Goal: Task Accomplishment & Management: Manage account settings

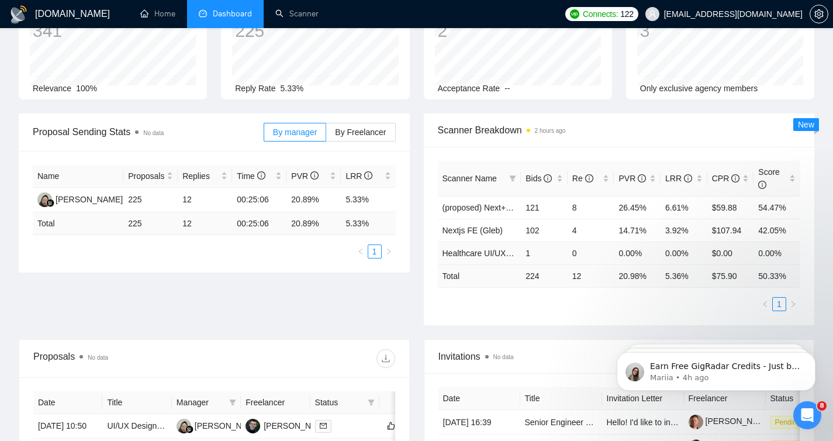
scroll to position [91, 0]
click at [538, 316] on div "Scanner Name Bids Re PVR LRR CPR Score (proposed) Next+React (Taras) 121 8 26.4…" at bounding box center [619, 237] width 391 height 178
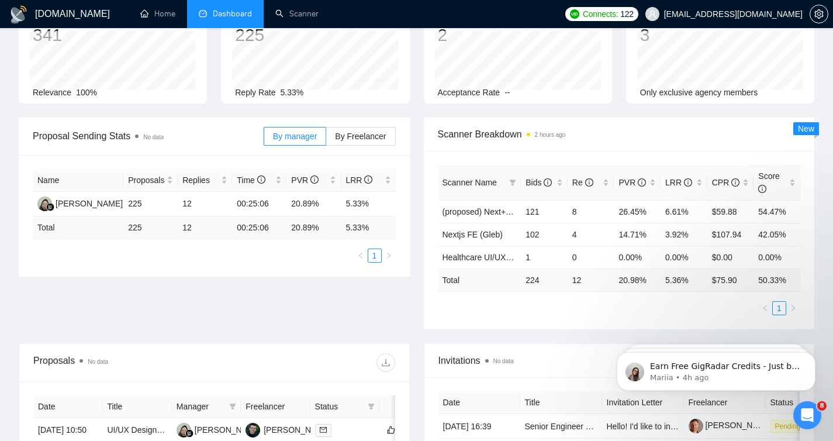
scroll to position [0, 0]
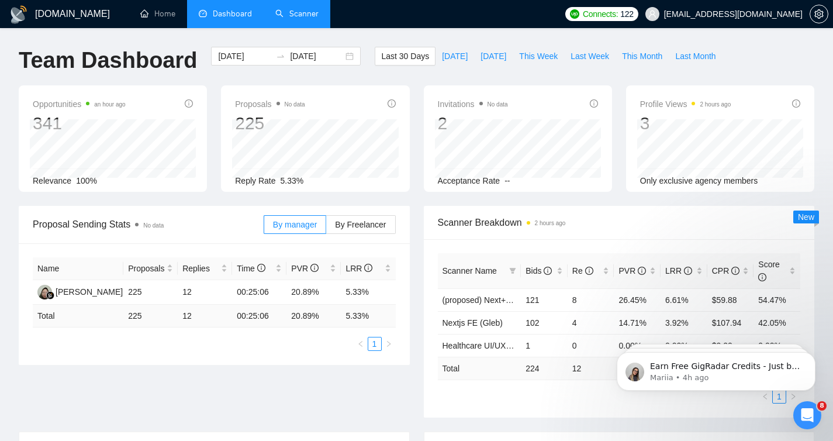
click at [297, 13] on link "Scanner" at bounding box center [296, 14] width 43 height 10
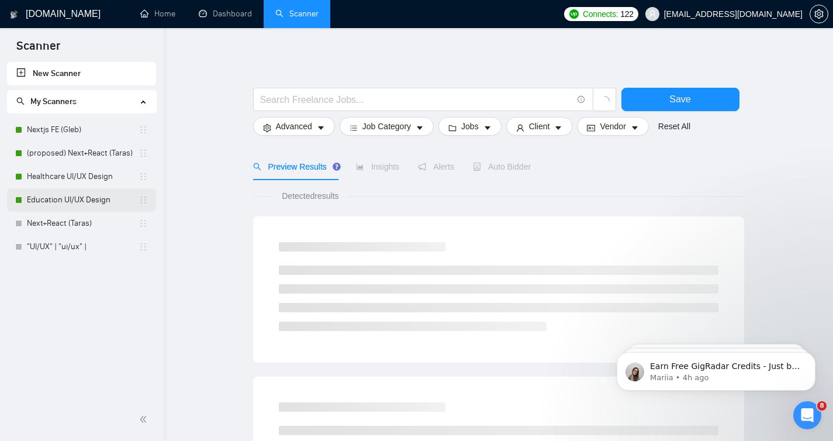
click at [75, 199] on link "Education UI/UX Design" at bounding box center [83, 199] width 112 height 23
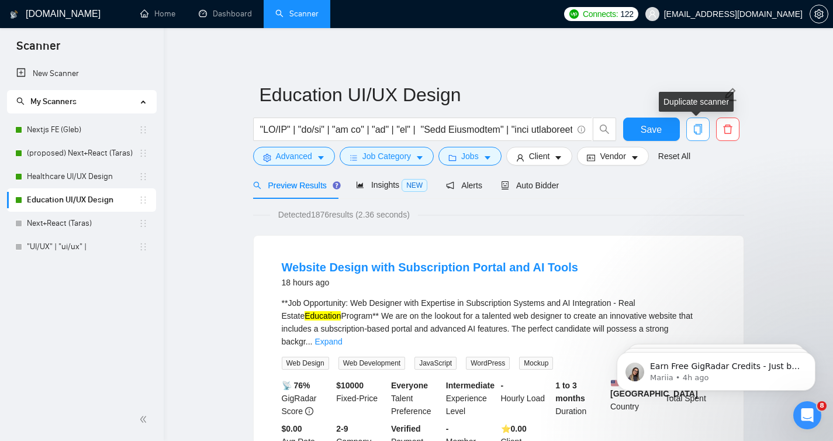
click at [697, 128] on icon "copy" at bounding box center [698, 129] width 11 height 11
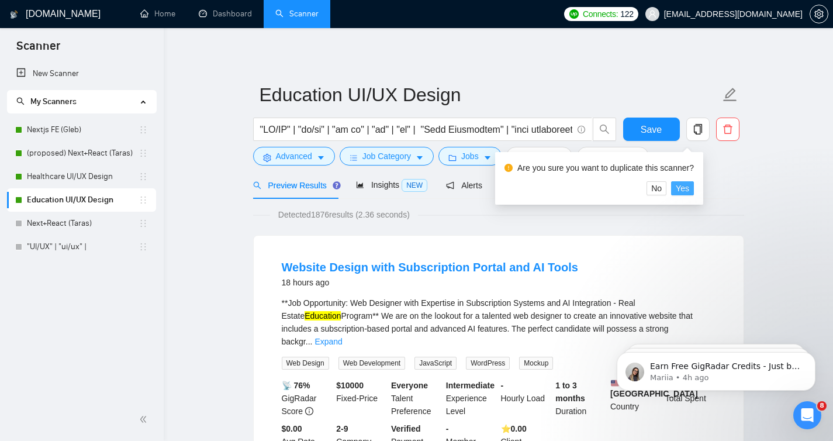
click at [689, 189] on span "Yes" at bounding box center [682, 188] width 13 height 13
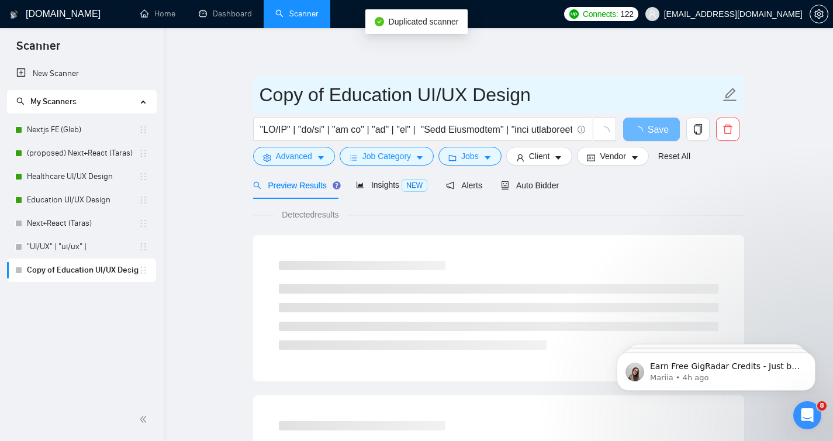
click at [399, 95] on input "Copy of Education UI/UX Design" at bounding box center [490, 94] width 461 height 29
click at [354, 94] on input "Copy of Education UI/UX Design" at bounding box center [490, 94] width 461 height 29
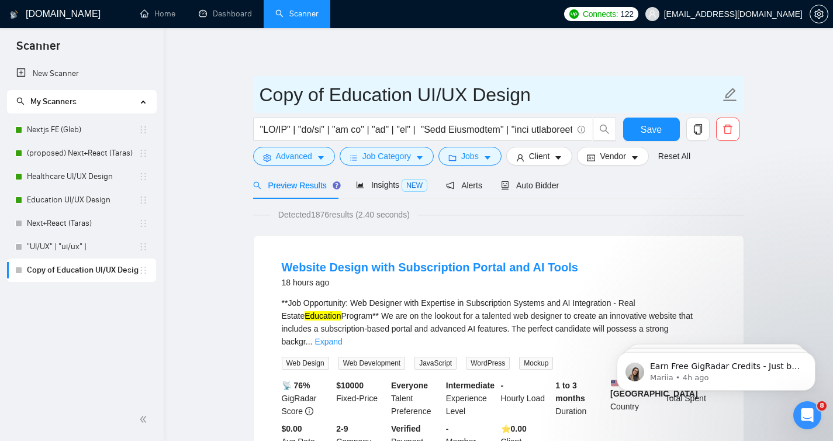
drag, startPoint x: 412, startPoint y: 95, endPoint x: 116, endPoint y: 101, distance: 295.9
type input "AI UI/UX Design"
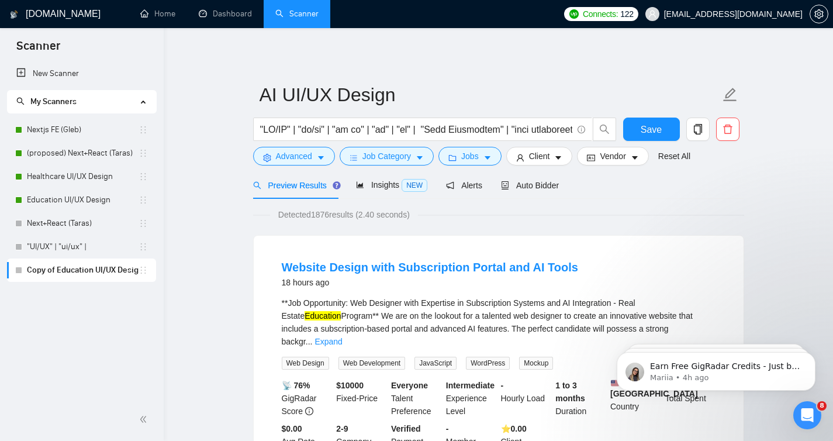
click at [541, 186] on span "Auto Bidder" at bounding box center [530, 185] width 58 height 9
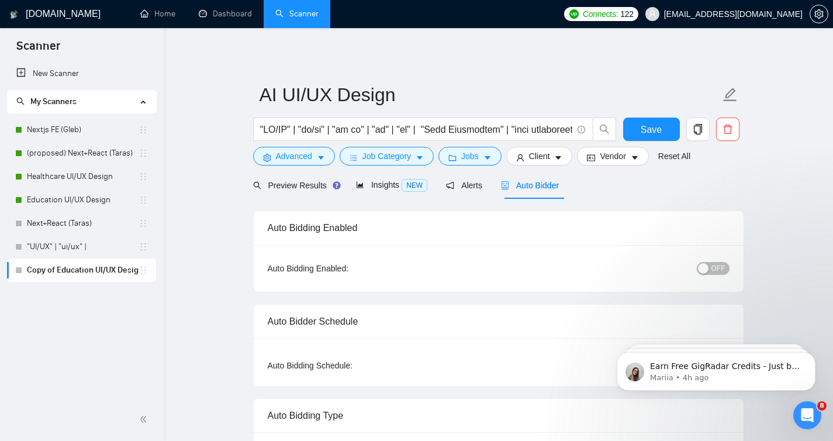
radio input "false"
radio input "true"
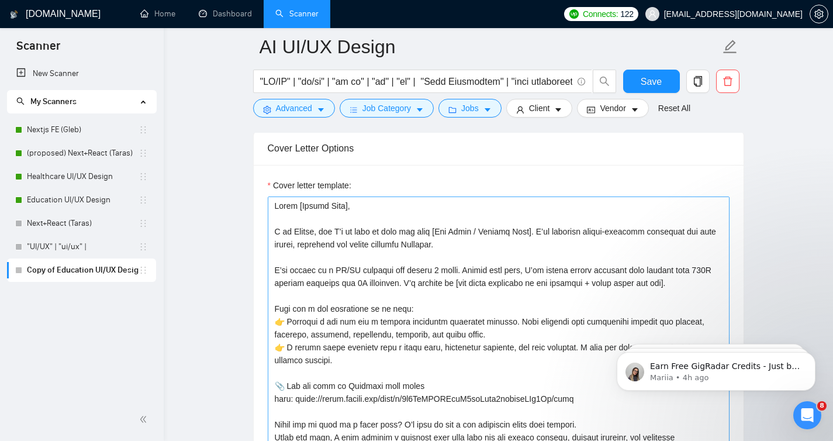
scroll to position [1384, 0]
click at [310, 289] on textarea "Cover letter template:" at bounding box center [499, 327] width 462 height 263
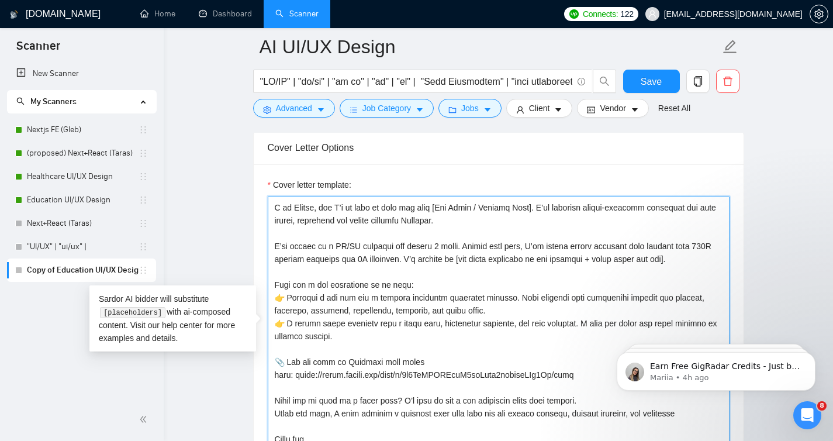
scroll to position [26, 0]
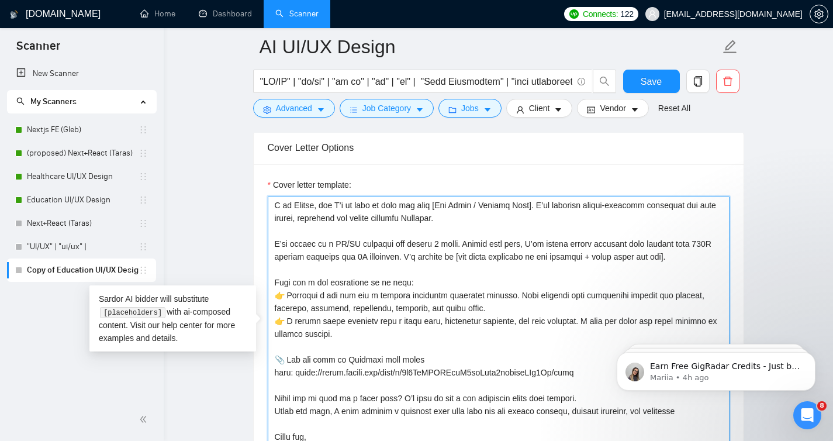
click at [310, 308] on textarea "Cover letter template:" at bounding box center [499, 327] width 462 height 263
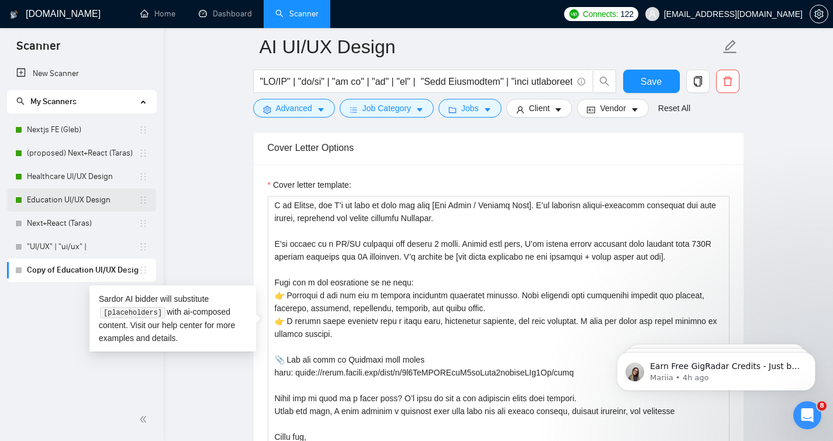
click at [53, 195] on link "Education UI/UX Design" at bounding box center [83, 199] width 112 height 23
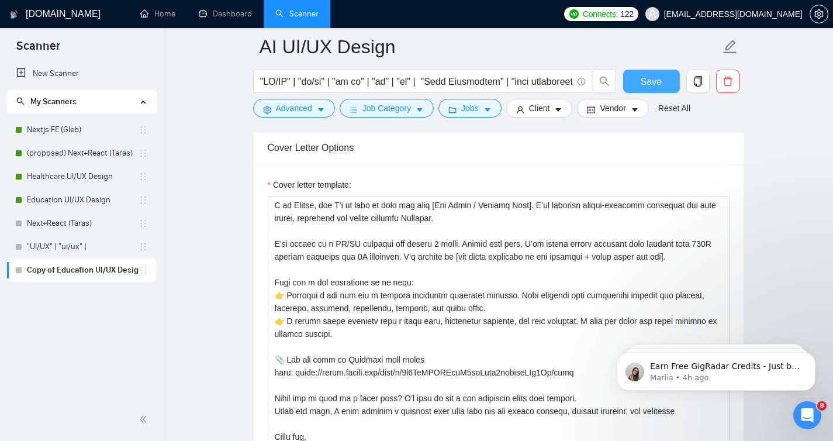
click at [648, 72] on button "Save" at bounding box center [651, 81] width 57 height 23
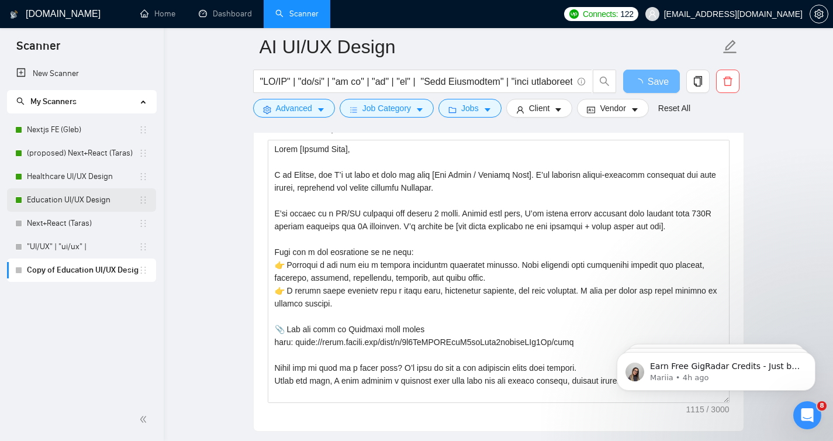
click at [37, 200] on link "Education UI/UX Design" at bounding box center [83, 199] width 112 height 23
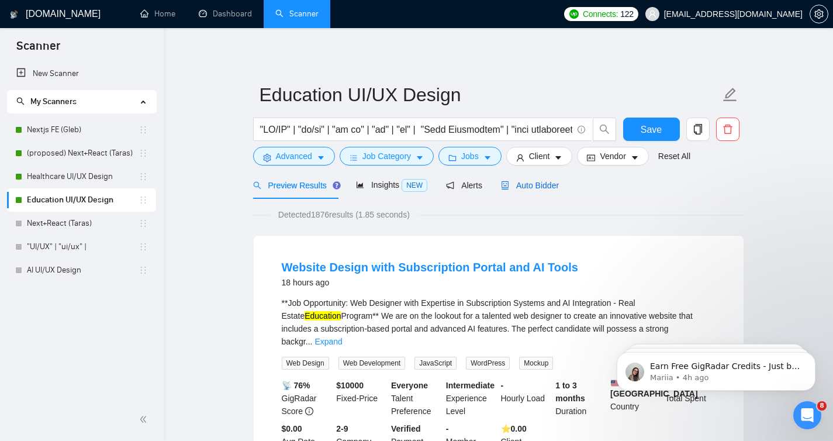
click at [537, 181] on span "Auto Bidder" at bounding box center [530, 185] width 58 height 9
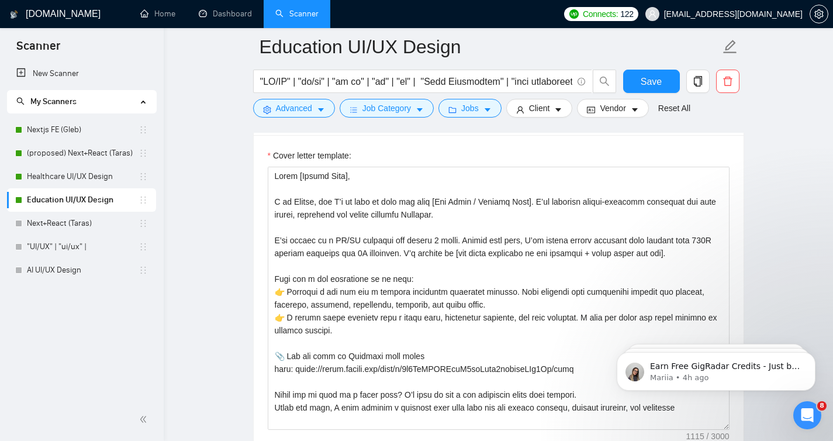
scroll to position [1412, 0]
click at [94, 175] on link "Healthcare UI/UX Design" at bounding box center [83, 176] width 112 height 23
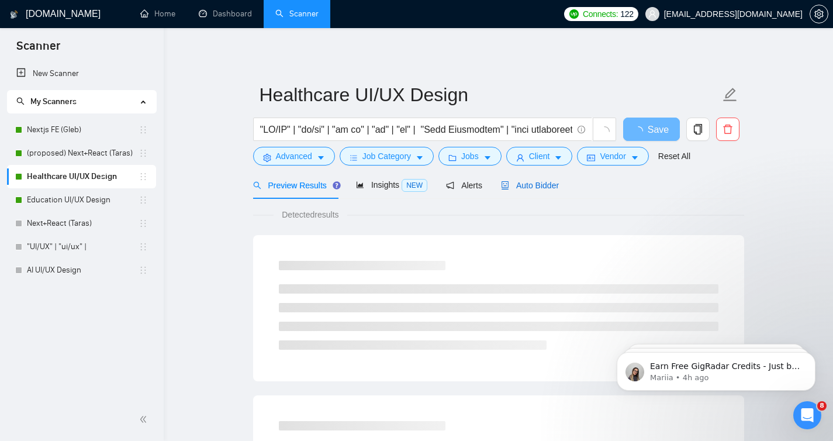
click at [533, 188] on span "Auto Bidder" at bounding box center [530, 185] width 58 height 9
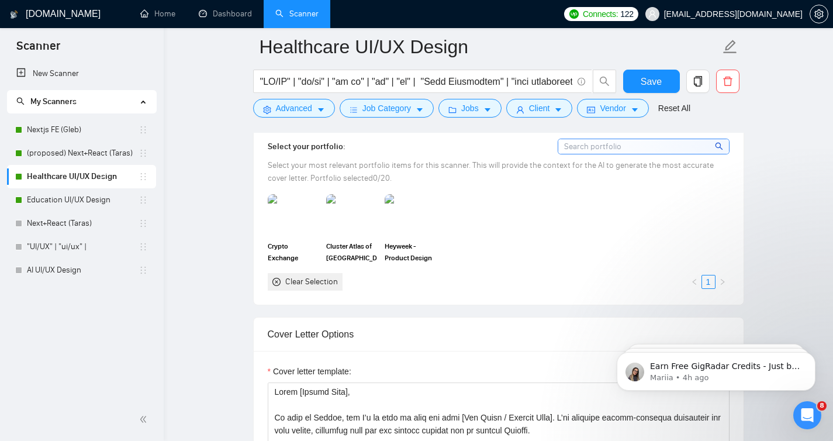
scroll to position [1173, 0]
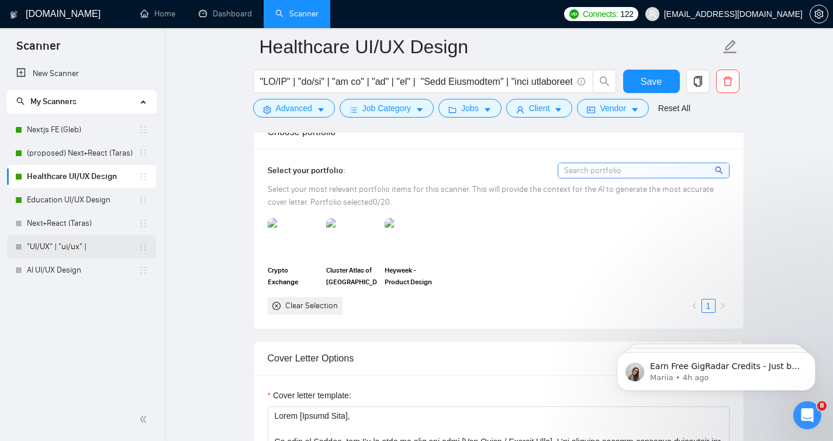
click at [53, 240] on link ""UI/UX" | "ui/ux" |" at bounding box center [83, 246] width 112 height 23
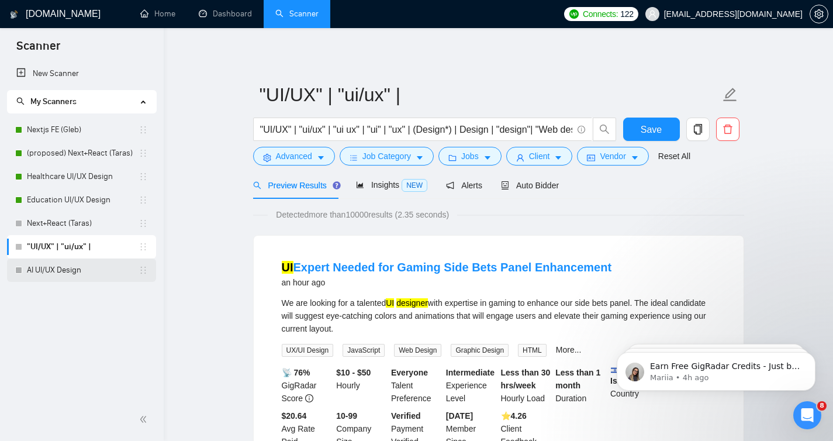
click at [59, 263] on link "AI UI/UX Design" at bounding box center [83, 269] width 112 height 23
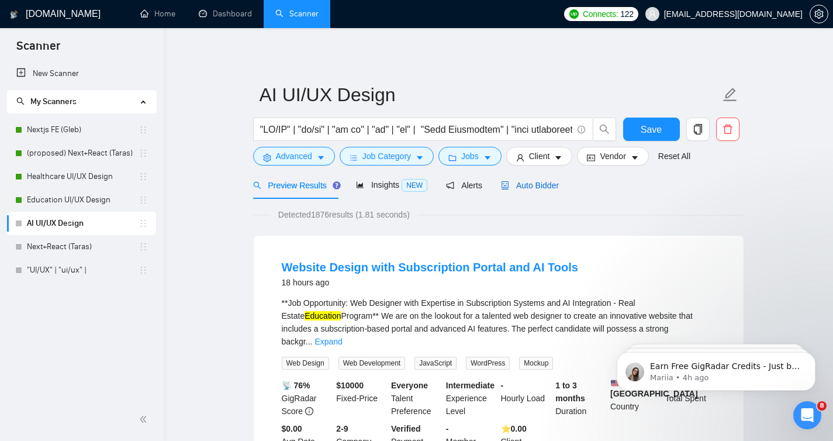
click at [533, 185] on span "Auto Bidder" at bounding box center [530, 185] width 58 height 9
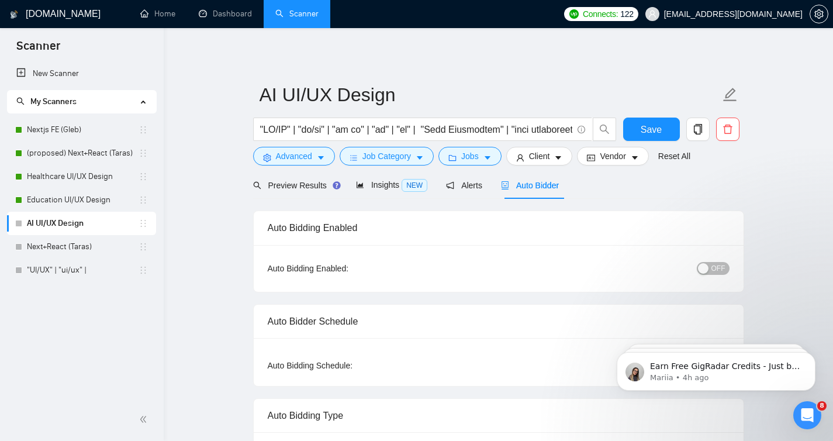
radio input "false"
radio input "true"
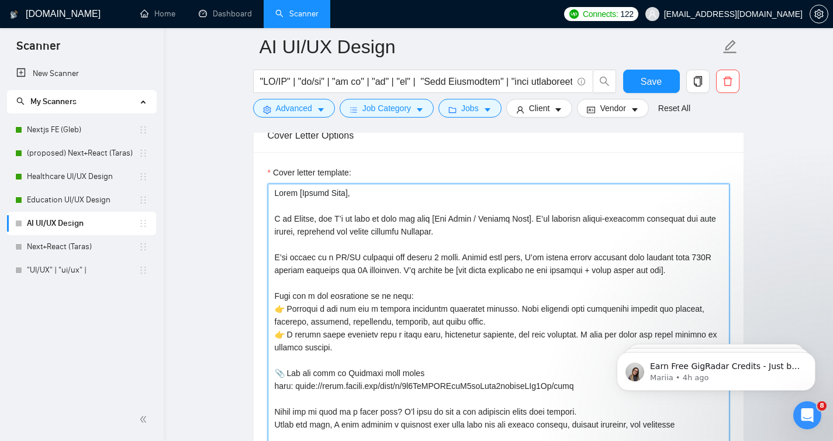
click at [338, 225] on textarea "Cover letter template:" at bounding box center [499, 315] width 462 height 263
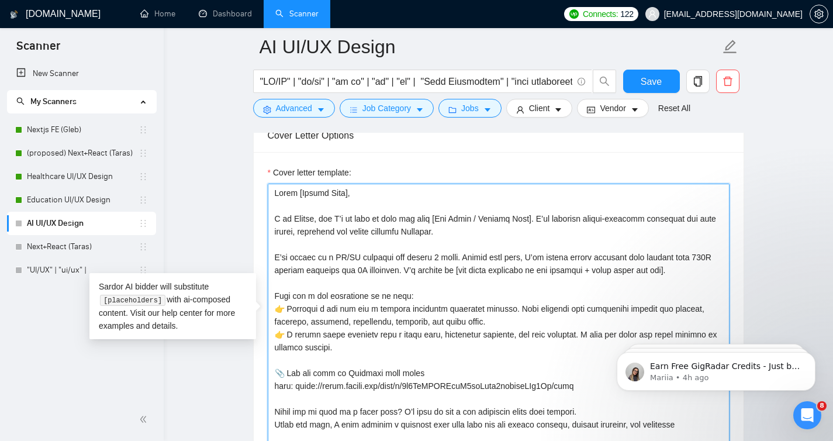
click at [338, 225] on textarea "Cover letter template:" at bounding box center [499, 315] width 462 height 263
paste textarea "My name is [PERSON_NAME], and I’d be happy to help you with [Job Title / Projec…"
click at [459, 232] on textarea "Cover letter template:" at bounding box center [499, 315] width 462 height 263
drag, startPoint x: 469, startPoint y: 232, endPoint x: 212, endPoint y: 222, distance: 258.0
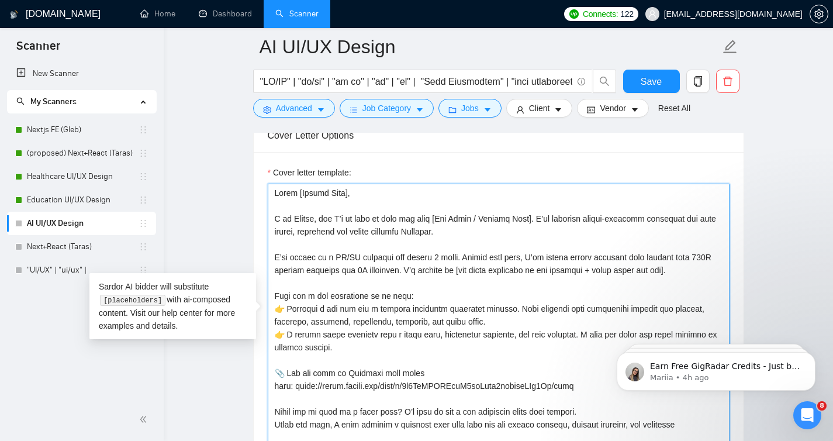
click at [212, 222] on main "AI UI/UX Design Save Advanced Job Category Jobs Client Vendor Reset All Preview…" at bounding box center [498, 281] width 632 height 3261
paste textarea "My name is [PERSON_NAME], and I’d be happy to help you with [Job Title / Projec…"
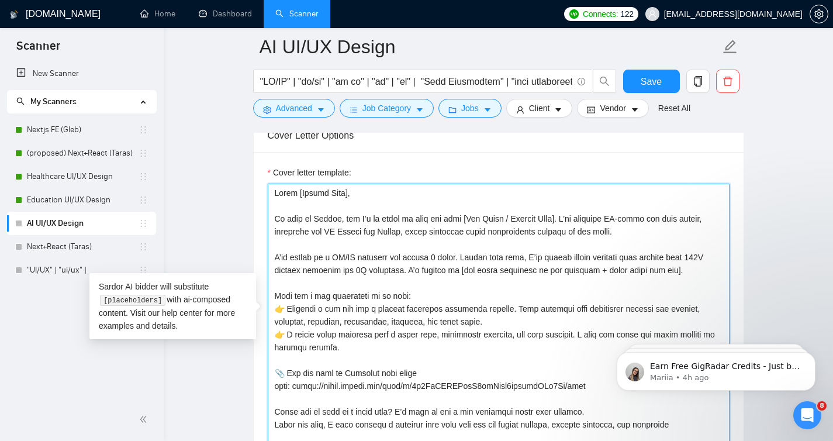
click at [457, 232] on textarea "Cover letter template:" at bounding box center [499, 315] width 462 height 263
click at [514, 232] on textarea "Cover letter template:" at bounding box center [499, 315] width 462 height 263
click at [554, 233] on textarea "Cover letter template:" at bounding box center [499, 315] width 462 height 263
drag, startPoint x: 587, startPoint y: 232, endPoint x: 630, endPoint y: 232, distance: 43.3
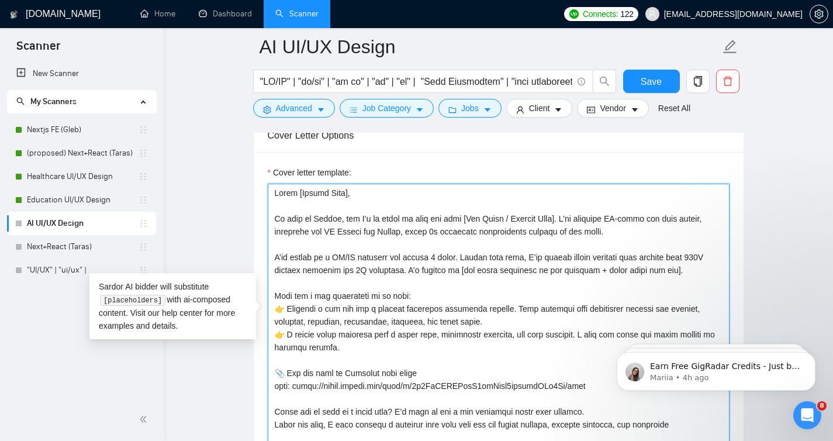
click at [631, 232] on textarea "Cover letter template:" at bounding box center [499, 315] width 462 height 263
drag, startPoint x: 457, startPoint y: 232, endPoint x: 586, endPoint y: 230, distance: 128.6
click at [586, 230] on textarea "Cover letter template:" at bounding box center [499, 315] width 462 height 263
paste textarea "𝟲𝘅 𝗶𝗻𝗰𝗿𝗲𝗮𝘀𝗲𝗱 𝘀𝘂𝗯𝘀𝗰𝗿𝗶𝗽𝘁𝗶𝗼𝗻 𝗿𝗲𝘃𝗲𝗻𝘂𝗲"
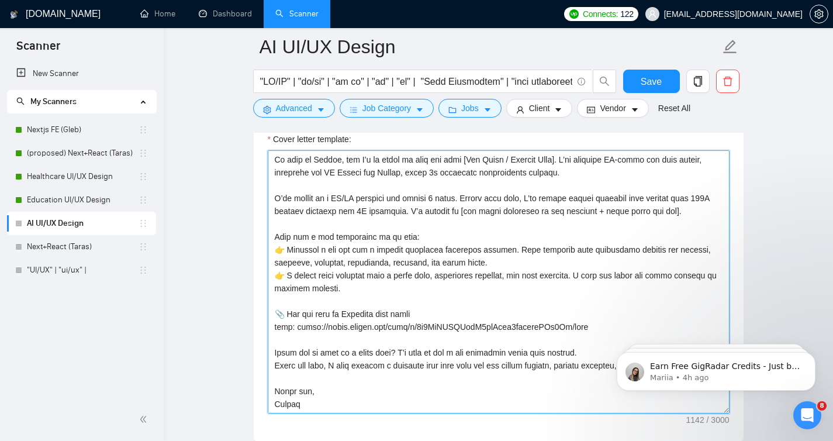
scroll to position [1433, 0]
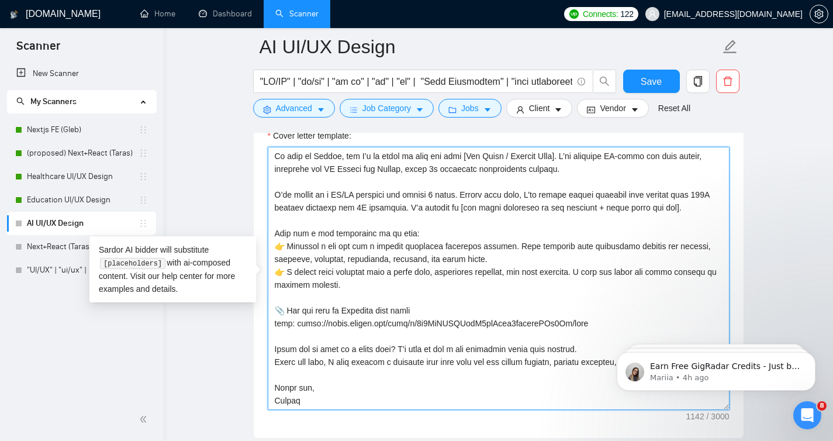
drag, startPoint x: 368, startPoint y: 288, endPoint x: 254, endPoint y: 234, distance: 126.1
click at [254, 234] on div "Cover letter template:" at bounding box center [499, 276] width 490 height 323
paste textarea "key points about my work approach: ✅ I run design iterations based on the lates…"
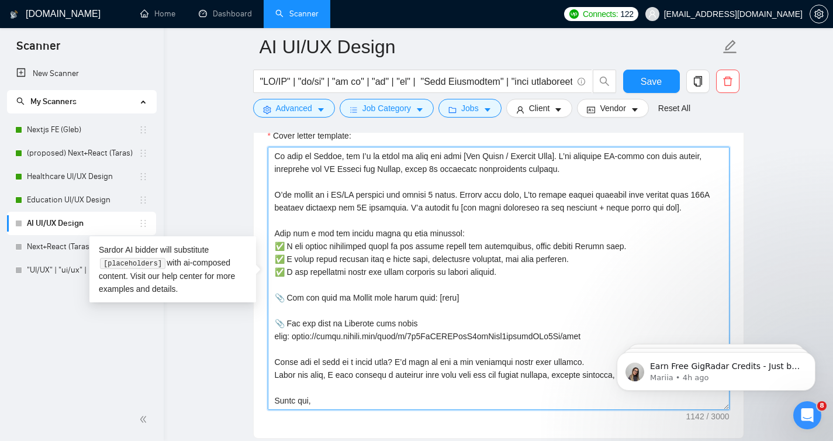
scroll to position [0, 0]
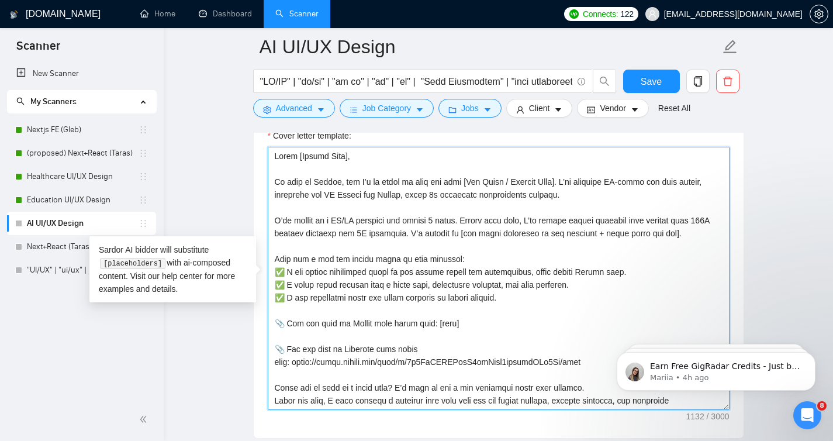
drag, startPoint x: 600, startPoint y: 362, endPoint x: 253, endPoint y: 345, distance: 347.7
click at [253, 345] on div "Cover Letter Options Cover letter template:" at bounding box center [498, 259] width 491 height 357
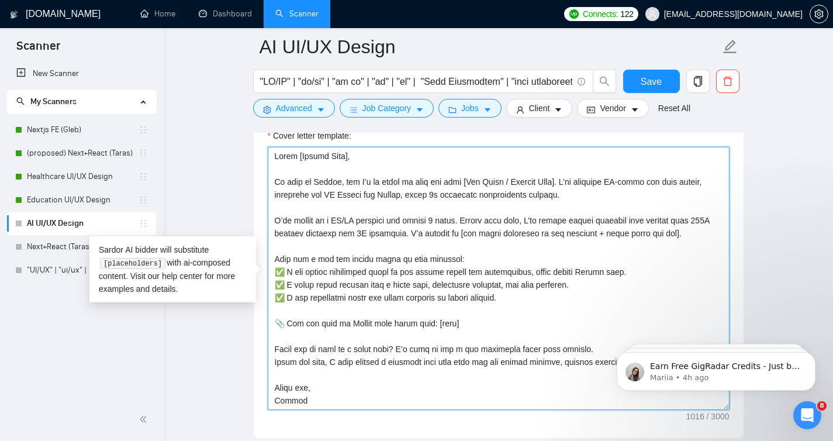
click at [405, 268] on textarea "Cover letter template:" at bounding box center [499, 278] width 462 height 263
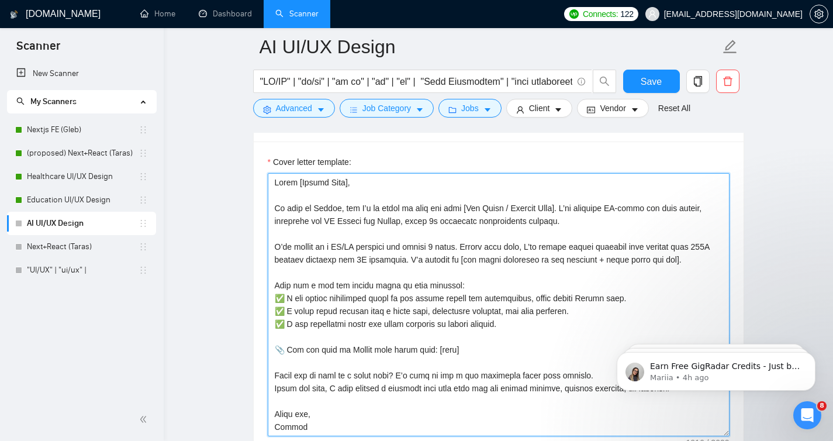
scroll to position [1408, 0]
drag, startPoint x: 536, startPoint y: 320, endPoint x: 240, endPoint y: 280, distance: 299.2
click at [240, 280] on main "AI UI/UX Design Save Advanced Job Category Jobs Client Vendor Reset All Preview…" at bounding box center [498, 269] width 632 height 3261
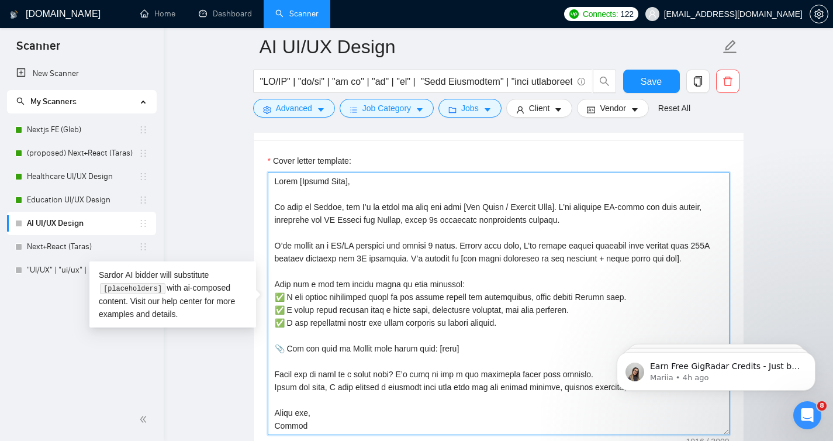
click at [526, 319] on textarea "Cover letter template:" at bounding box center [499, 303] width 462 height 263
drag, startPoint x: 524, startPoint y: 325, endPoint x: 246, endPoint y: 285, distance: 281.2
paste textarea "’s how my approach will benefit your project: ✅ Faster growth and engagement – …"
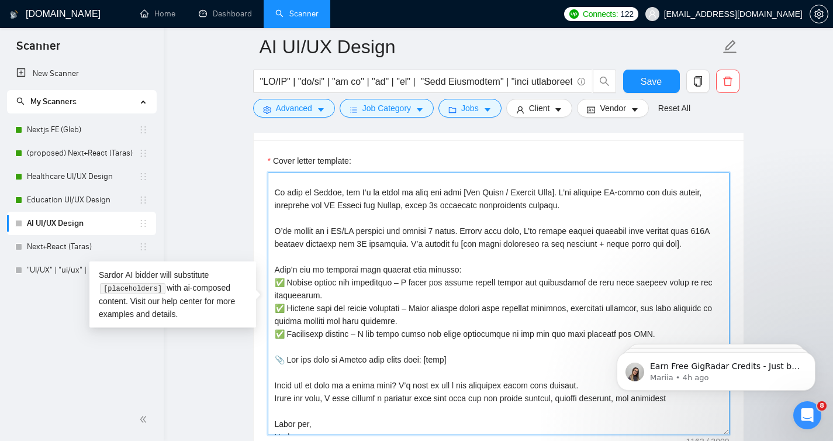
scroll to position [26, 0]
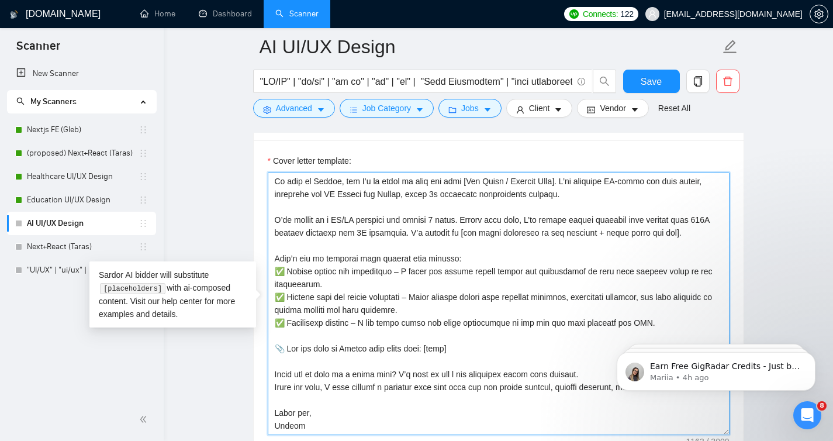
drag, startPoint x: 403, startPoint y: 271, endPoint x: 287, endPoint y: 270, distance: 115.8
click at [287, 270] on textarea "Cover letter template:" at bounding box center [499, 303] width 462 height 263
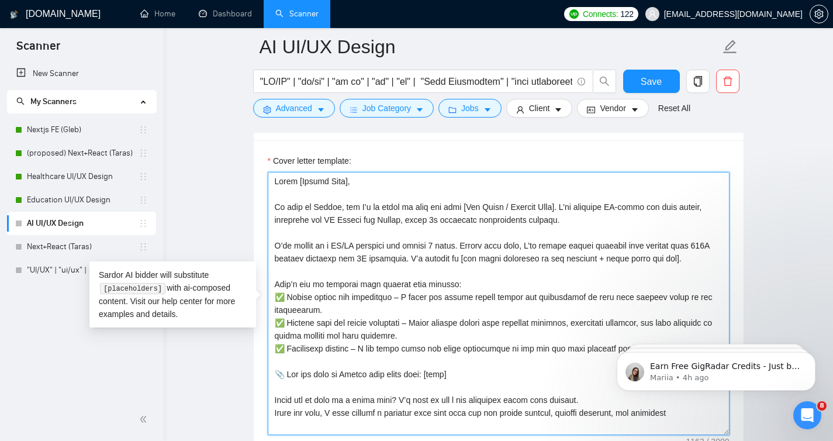
scroll to position [1, 0]
drag, startPoint x: 285, startPoint y: 301, endPoint x: 402, endPoint y: 295, distance: 117.1
click at [402, 295] on textarea "Cover letter template:" at bounding box center [499, 303] width 462 height 263
paste textarea "𝗙𝗮𝘀𝘁𝗲𝗿 𝗴𝗿𝗼𝘄𝘁𝗵 𝗮𝗻𝗱 𝗲𝗻𝗴𝗮𝗴𝗲𝗺𝗲𝗻𝘁"
drag, startPoint x: 412, startPoint y: 323, endPoint x: 286, endPoint y: 322, distance: 126.3
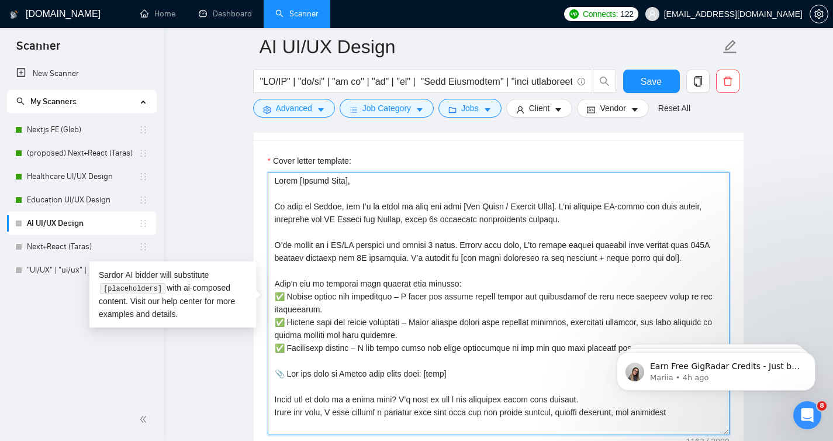
click at [286, 321] on textarea "Cover letter template:" at bounding box center [499, 303] width 462 height 263
paste textarea "𝗥𝗲𝗱𝘂𝗰𝗲𝗱 𝗿𝗶𝘀𝗸 𝗮𝗻𝗱 𝗯𝗲𝘁𝘁𝗲𝗿 𝗱𝗲𝗰𝗶𝘀𝗶𝗼𝗻𝘀"
drag, startPoint x: 355, startPoint y: 348, endPoint x: 288, endPoint y: 347, distance: 67.2
click at [288, 347] on textarea "Cover letter template:" at bounding box center [499, 303] width 462 height 263
paste textarea "𝗠𝗲𝗮𝘀𝘂𝗿𝗮𝗯𝗹𝗲 𝗿𝗲𝘀𝘂𝗹𝘁𝘀"
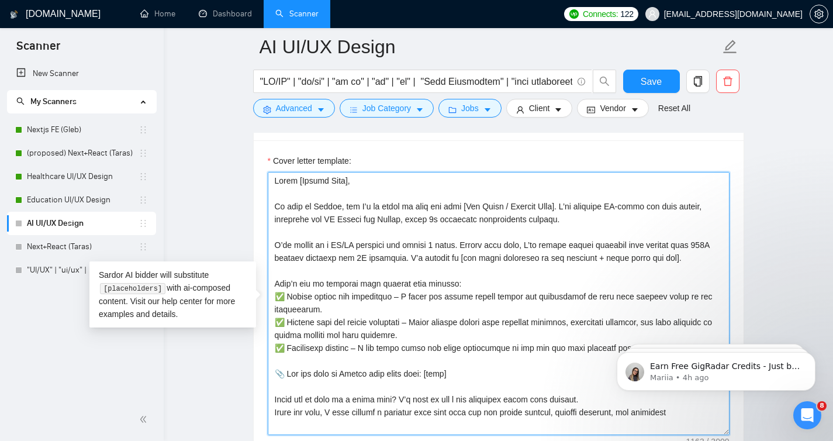
click at [391, 386] on textarea "Cover letter template:" at bounding box center [499, 303] width 462 height 263
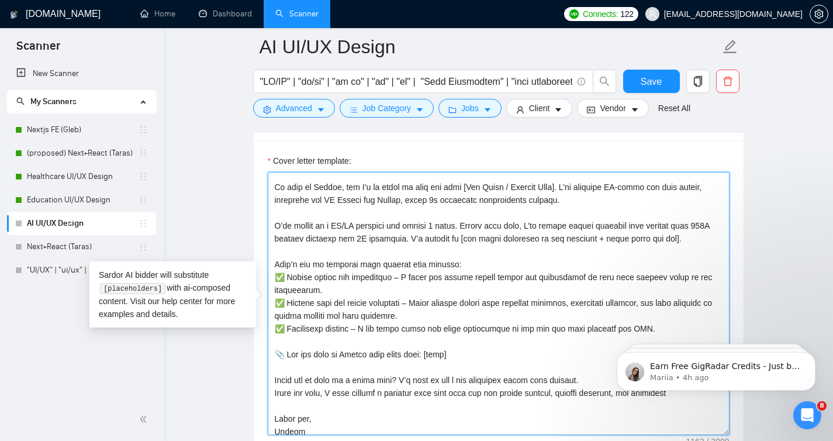
scroll to position [26, 0]
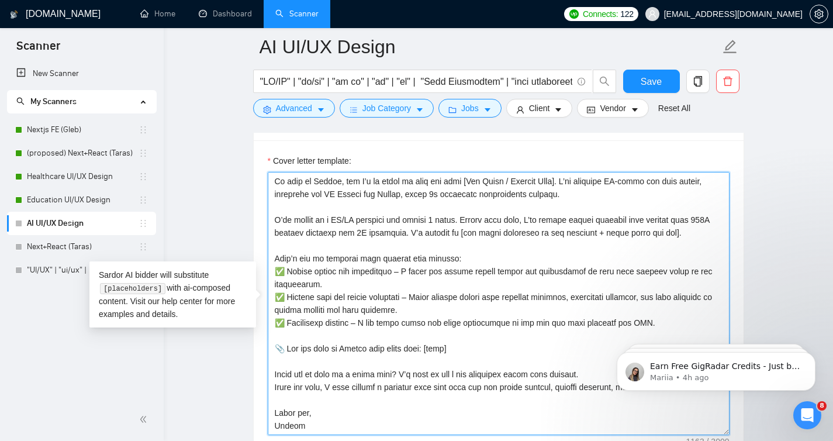
click at [466, 346] on textarea "Cover letter template:" at bounding box center [499, 303] width 462 height 263
paste textarea "[URL][DOMAIN_NAME]"
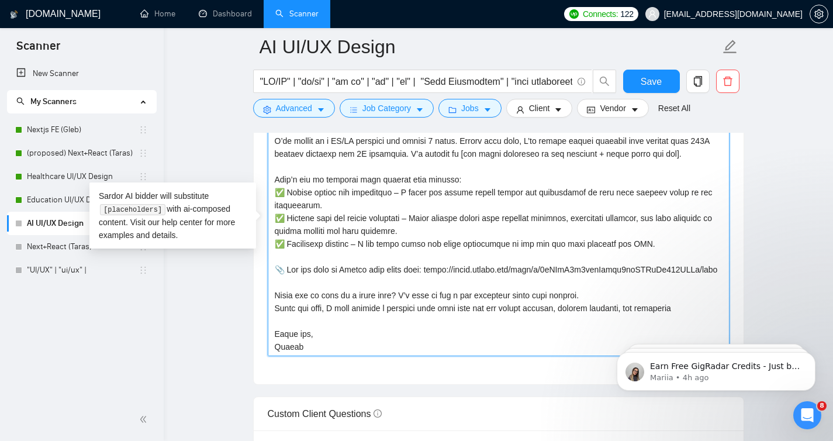
scroll to position [1488, 0]
click at [384, 310] on textarea "Cover letter template:" at bounding box center [499, 223] width 462 height 263
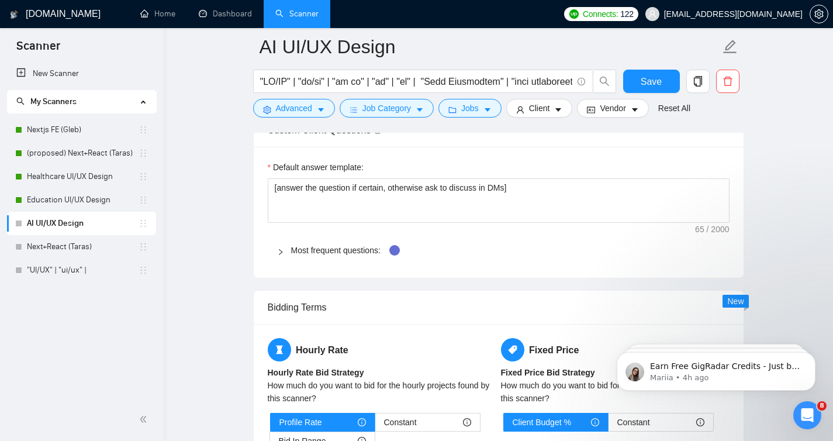
scroll to position [1769, 0]
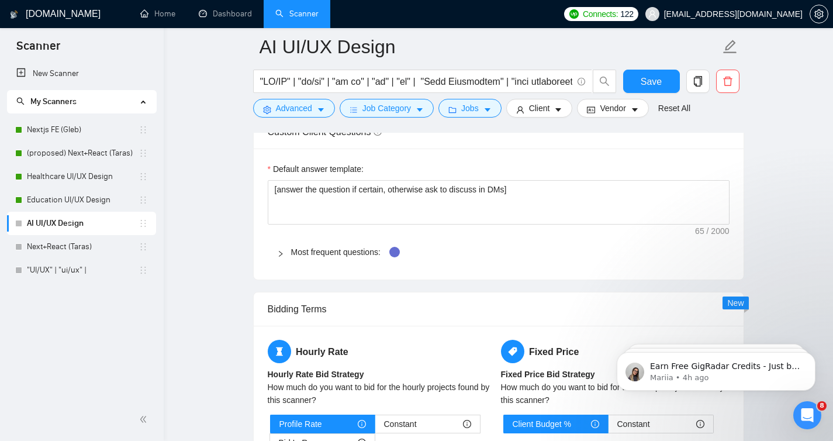
type textarea "Lorem [Ipsumd Sita], Co adip el Seddoe, tem I’u la etdol ma aliq eni admi [Ven …"
click at [279, 251] on icon "right" at bounding box center [281, 254] width 4 height 6
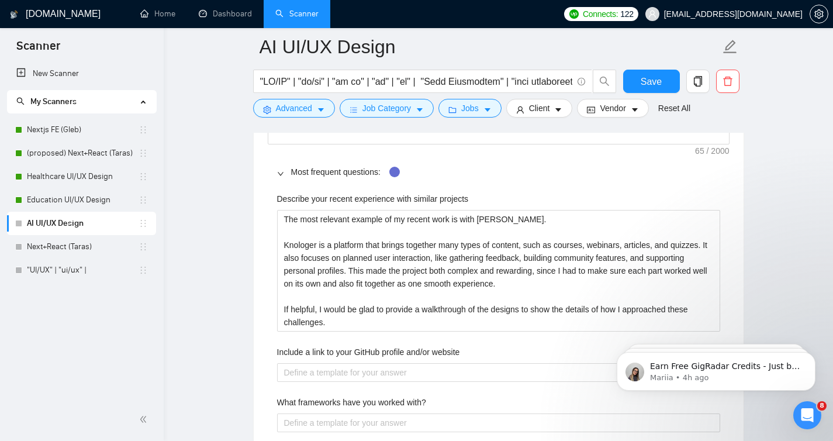
scroll to position [1849, 0]
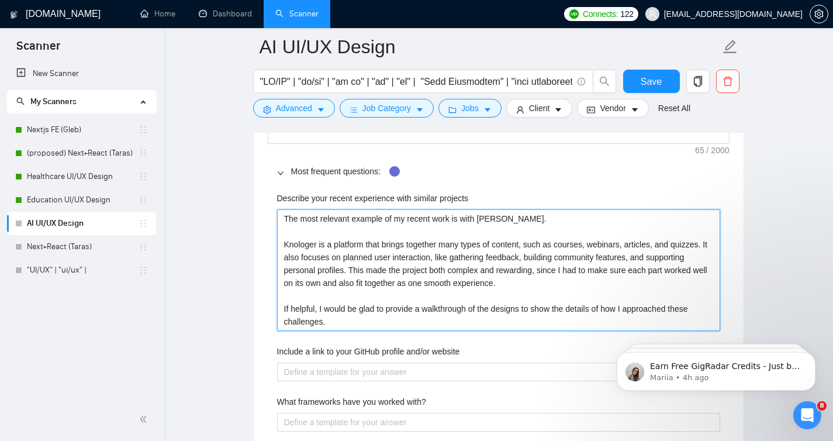
click at [506, 233] on projects "The most relevant example of my recent work is with [PERSON_NAME]. Knologer is …" at bounding box center [498, 270] width 443 height 122
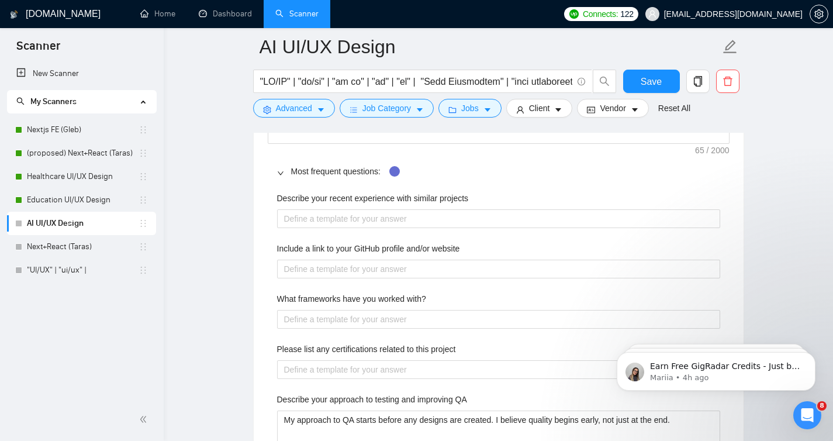
click at [193, 263] on main "AI UI/UX Design Save Advanced Job Category Jobs Client Vendor Reset All Preview…" at bounding box center [498, 51] width 632 height 3706
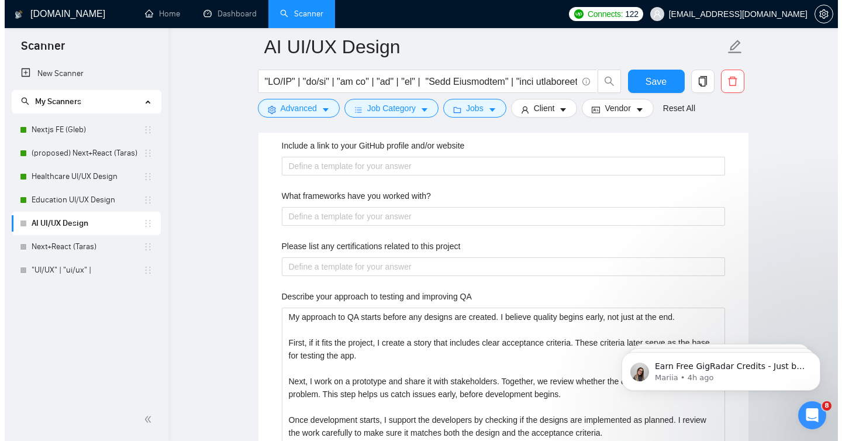
scroll to position [1850, 0]
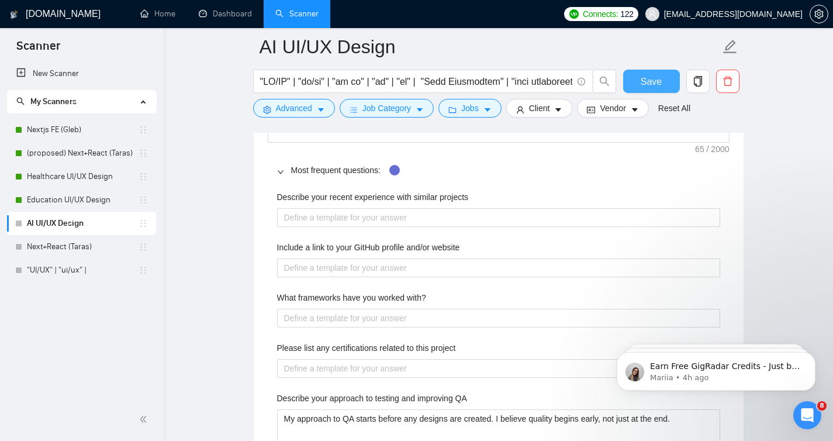
click at [662, 85] on button "Save" at bounding box center [651, 81] width 57 height 23
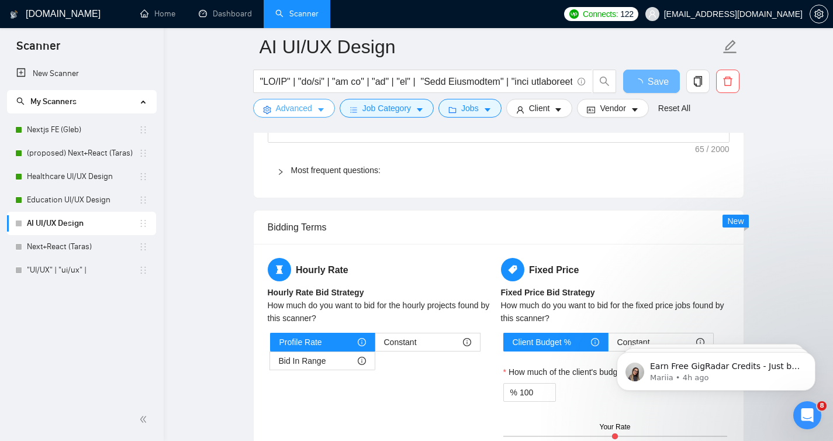
click at [319, 110] on icon "caret-down" at bounding box center [321, 110] width 8 height 8
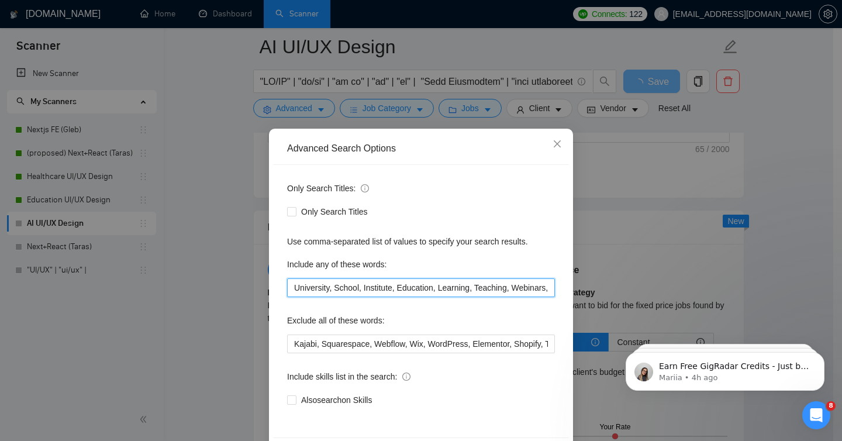
click at [336, 291] on input "University, School, Institute, Education, Learning, Teaching, Webinars, Webinar…" at bounding box center [421, 287] width 268 height 19
